Goal: Check status: Check status

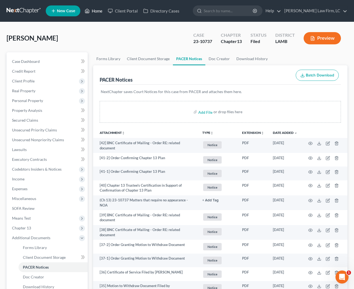
click at [92, 13] on link "Home" at bounding box center [93, 11] width 23 height 10
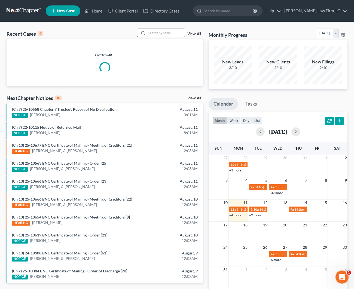
click at [152, 31] on input "search" at bounding box center [166, 33] width 38 height 8
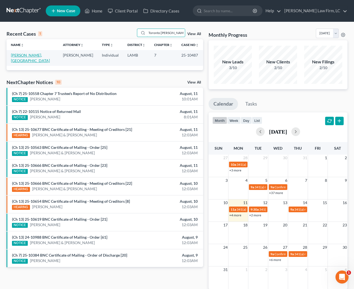
type input "Toronto [PERSON_NAME]"
click at [24, 55] on link "[PERSON_NAME], [GEOGRAPHIC_DATA]" at bounding box center [30, 58] width 39 height 10
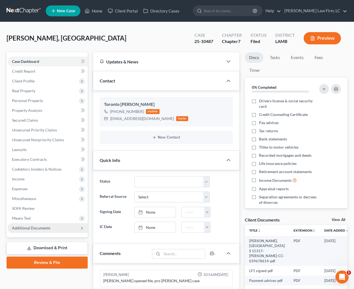
click at [37, 230] on span "Additional Documents" at bounding box center [31, 227] width 38 height 5
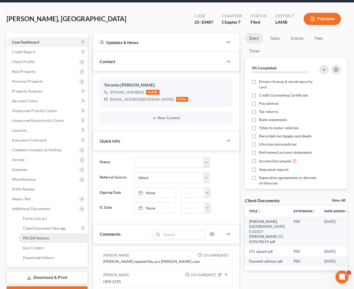
click at [40, 236] on span "PACER Notices" at bounding box center [36, 238] width 26 height 5
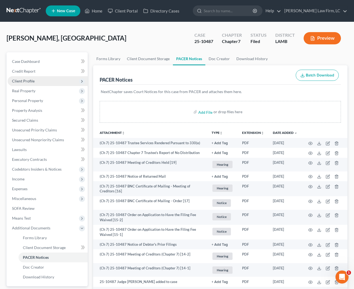
click at [36, 83] on span "Client Profile" at bounding box center [48, 81] width 80 height 10
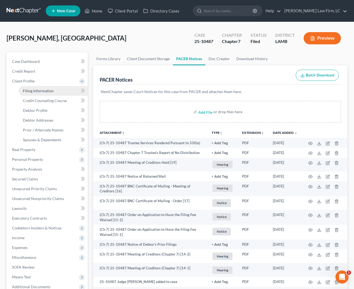
click at [40, 91] on span "Filing Information" at bounding box center [38, 90] width 31 height 5
select select "1"
select select "0"
select select "19"
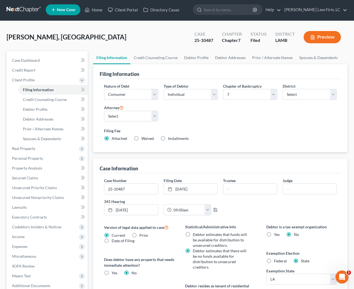
scroll to position [1, 0]
click at [94, 8] on link "Home" at bounding box center [93, 10] width 23 height 10
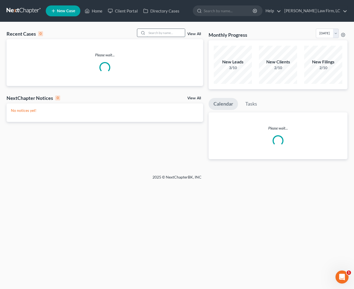
click at [172, 36] on input "search" at bounding box center [166, 33] width 38 height 8
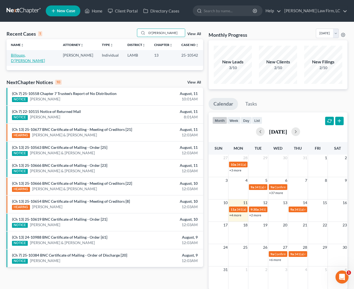
type input "D'[PERSON_NAME]"
click at [25, 53] on link "Billoups, D'[PERSON_NAME]" at bounding box center [28, 58] width 34 height 10
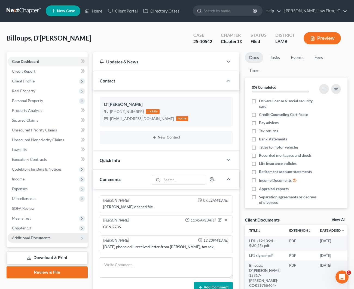
click at [38, 234] on span "Additional Documents" at bounding box center [48, 238] width 80 height 10
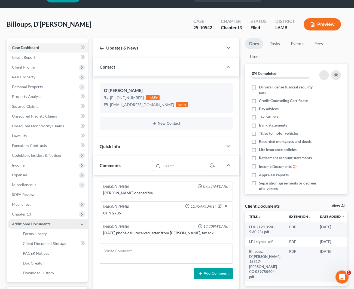
scroll to position [16, 0]
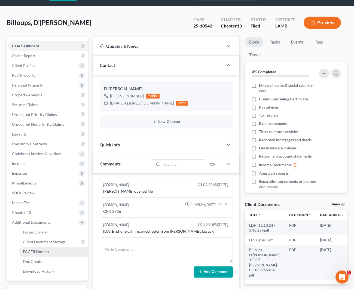
click at [47, 252] on span "PACER Notices" at bounding box center [36, 251] width 26 height 5
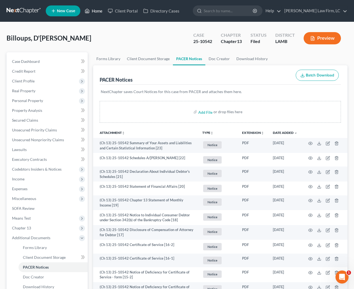
click at [94, 13] on link "Home" at bounding box center [93, 11] width 23 height 10
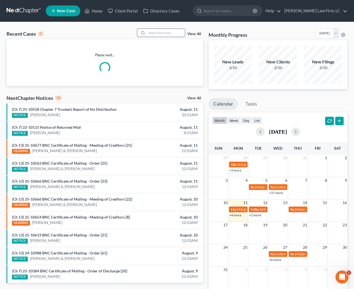
click at [162, 34] on input "search" at bounding box center [166, 33] width 38 height 8
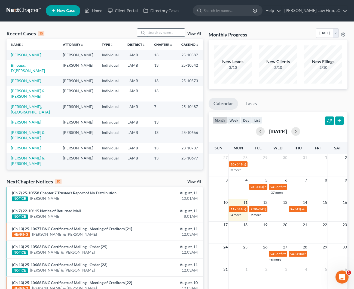
scroll to position [0, 0]
click at [32, 71] on link "Billoups, D'[PERSON_NAME]" at bounding box center [28, 68] width 34 height 10
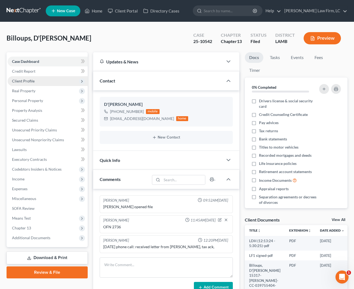
click at [42, 81] on span "Client Profile" at bounding box center [48, 81] width 80 height 10
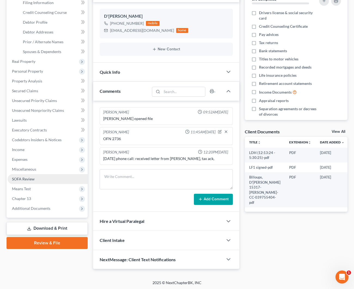
scroll to position [88, 0]
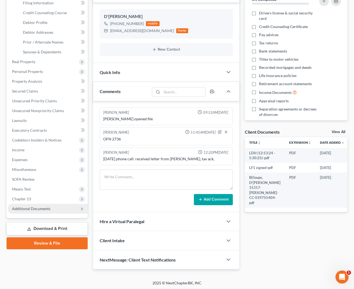
click at [48, 208] on span "Additional Documents" at bounding box center [31, 208] width 38 height 5
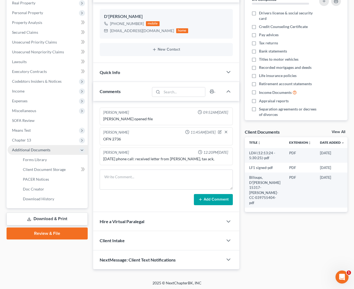
drag, startPoint x: 41, startPoint y: 179, endPoint x: 49, endPoint y: 177, distance: 8.6
click at [41, 179] on span "PACER Notices" at bounding box center [36, 179] width 26 height 5
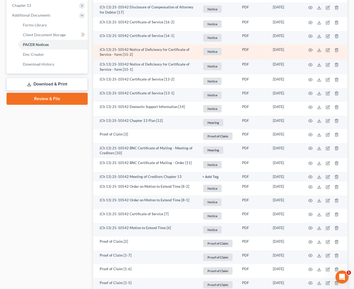
scroll to position [229, 0]
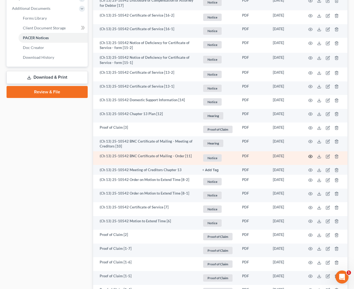
click at [309, 154] on icon "button" at bounding box center [310, 156] width 4 height 4
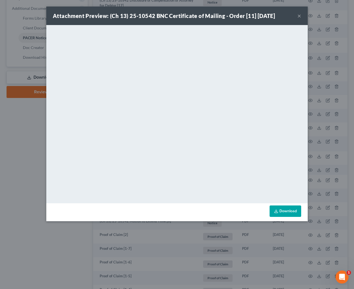
click at [301, 16] on div "Attachment Preview: (Ch 13) 25-10542 BNC Certificate of Mailing - Order [11] [D…" at bounding box center [176, 16] width 261 height 18
click at [300, 16] on button "×" at bounding box center [299, 16] width 4 height 7
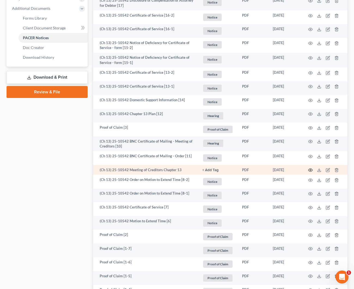
click at [309, 168] on icon "button" at bounding box center [310, 170] width 4 height 4
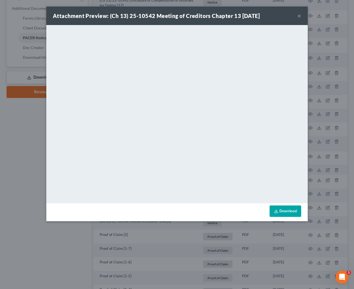
click at [300, 16] on button "×" at bounding box center [299, 16] width 4 height 7
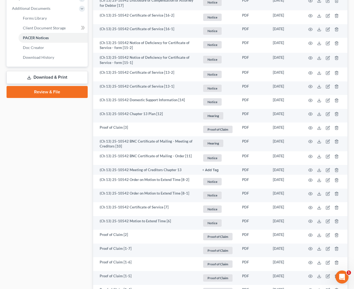
click at [26, 0] on html "Home New Case Client Portal Directory Cases [PERSON_NAME] Law Firm, LC [EMAIL_A…" at bounding box center [177, 117] width 354 height 692
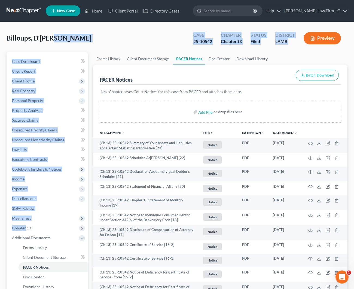
scroll to position [0, 0]
